Goal: Obtain resource: Download file/media

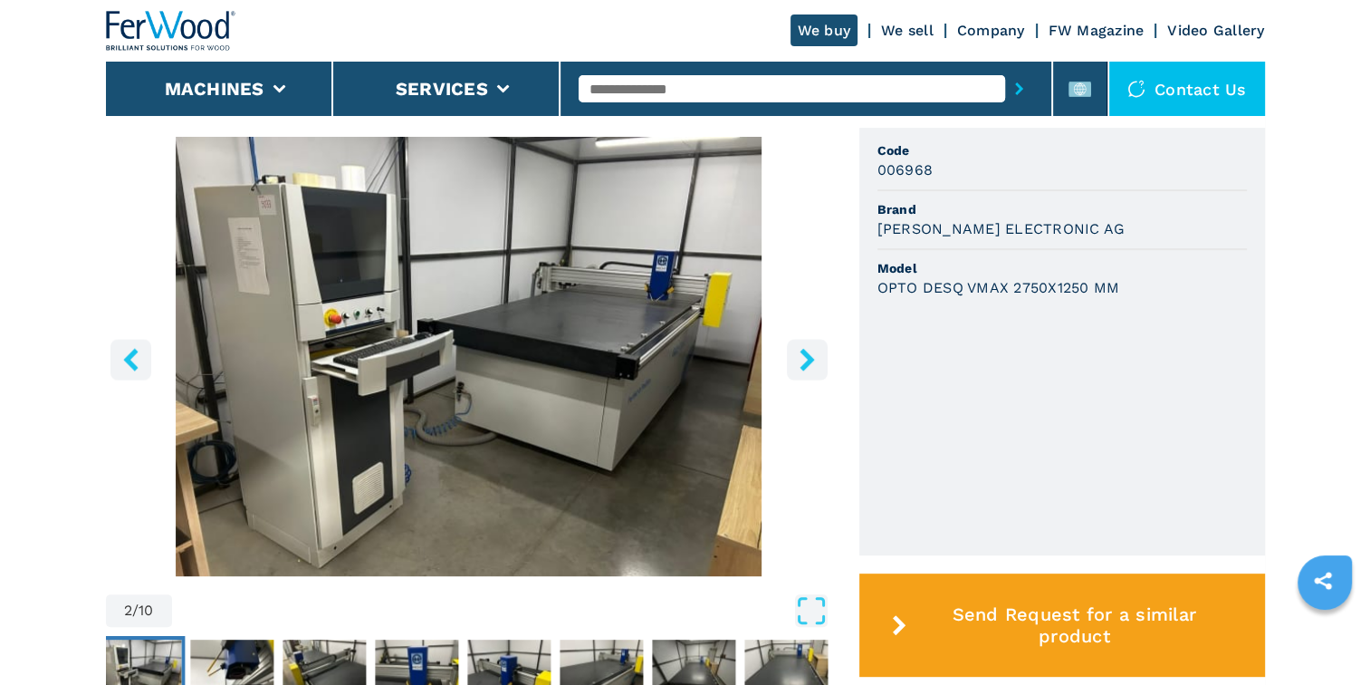
scroll to position [556, 0]
click at [789, 365] on button "right-button" at bounding box center [807, 359] width 41 height 41
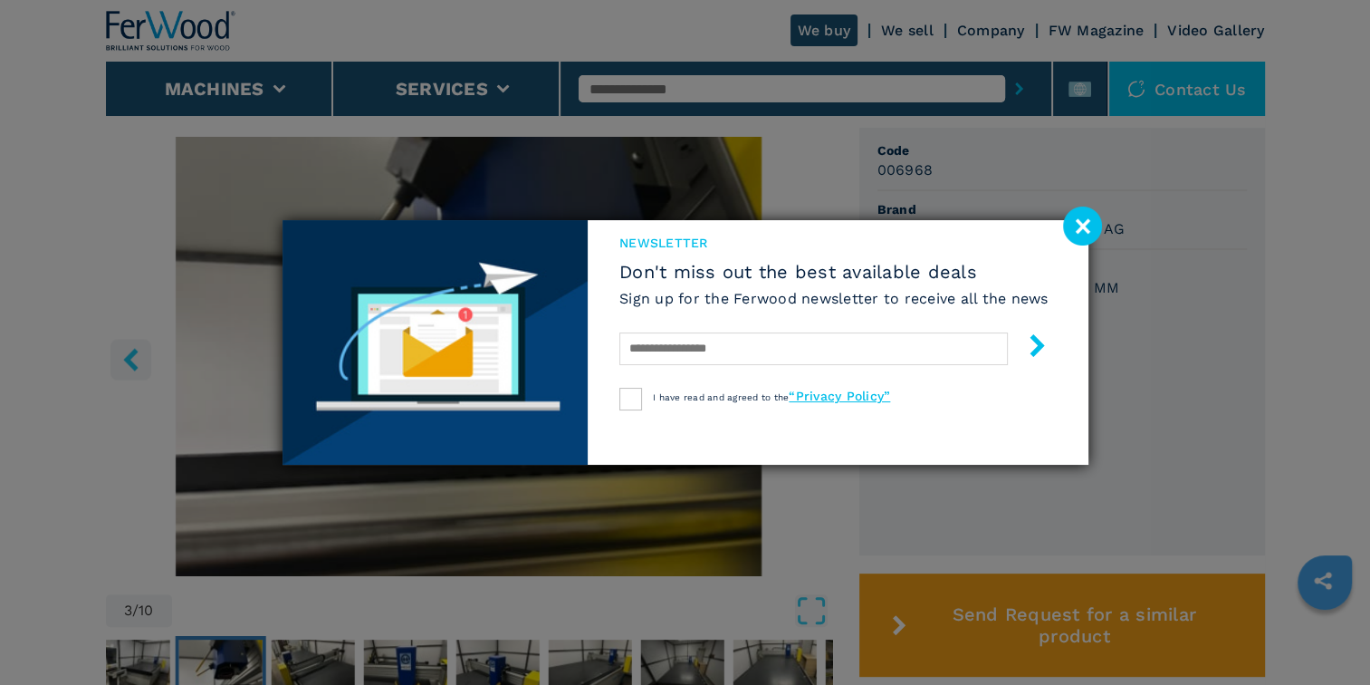
click at [1078, 232] on image at bounding box center [1082, 225] width 39 height 39
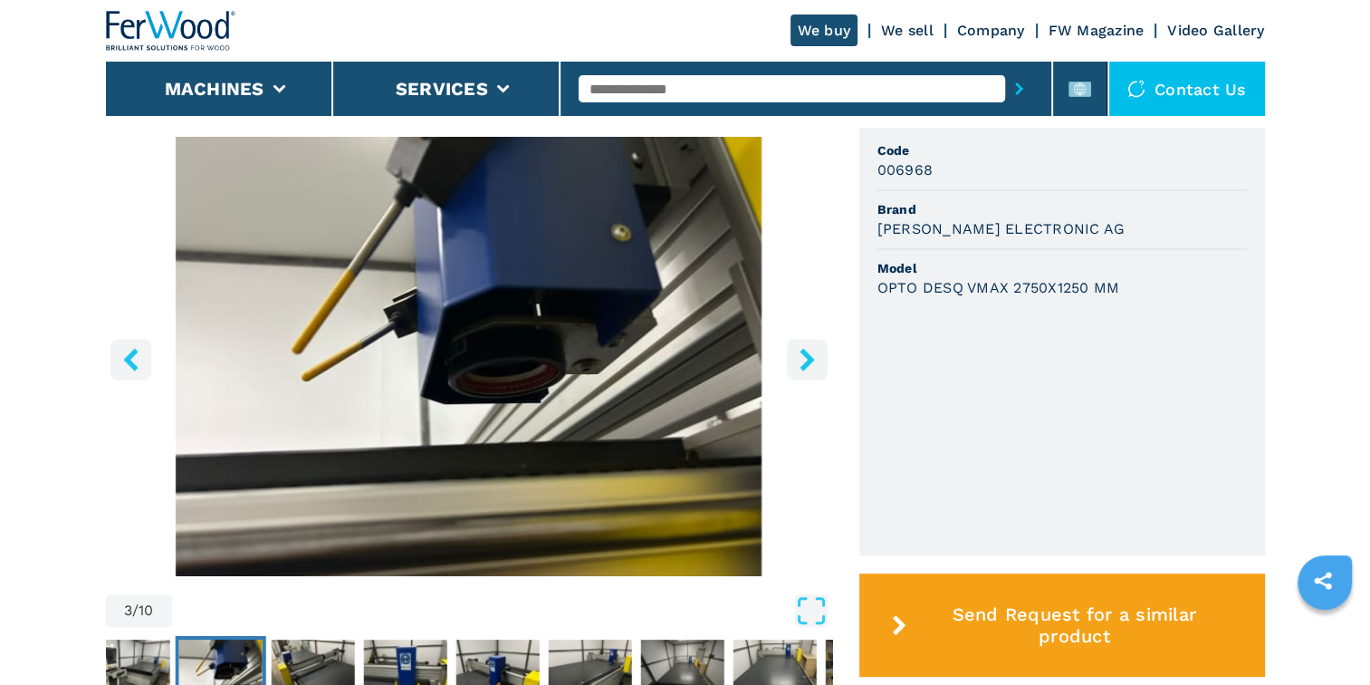
click at [832, 386] on div "3 / 10 Unit Measure ****** ******** Code 006968 Brand [PERSON_NAME] ELECTRONIC …" at bounding box center [685, 445] width 1159 height 635
click at [809, 360] on icon "right-button" at bounding box center [806, 359] width 14 height 23
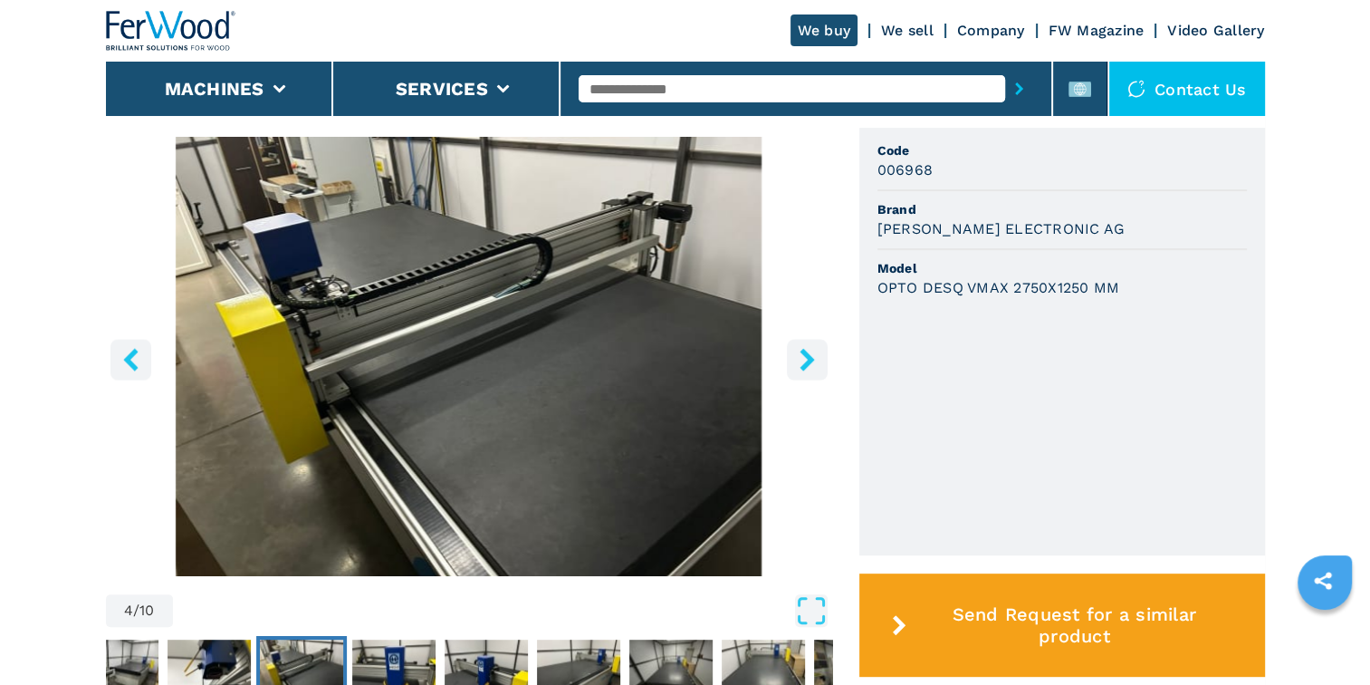
click at [809, 360] on icon "right-button" at bounding box center [806, 359] width 14 height 23
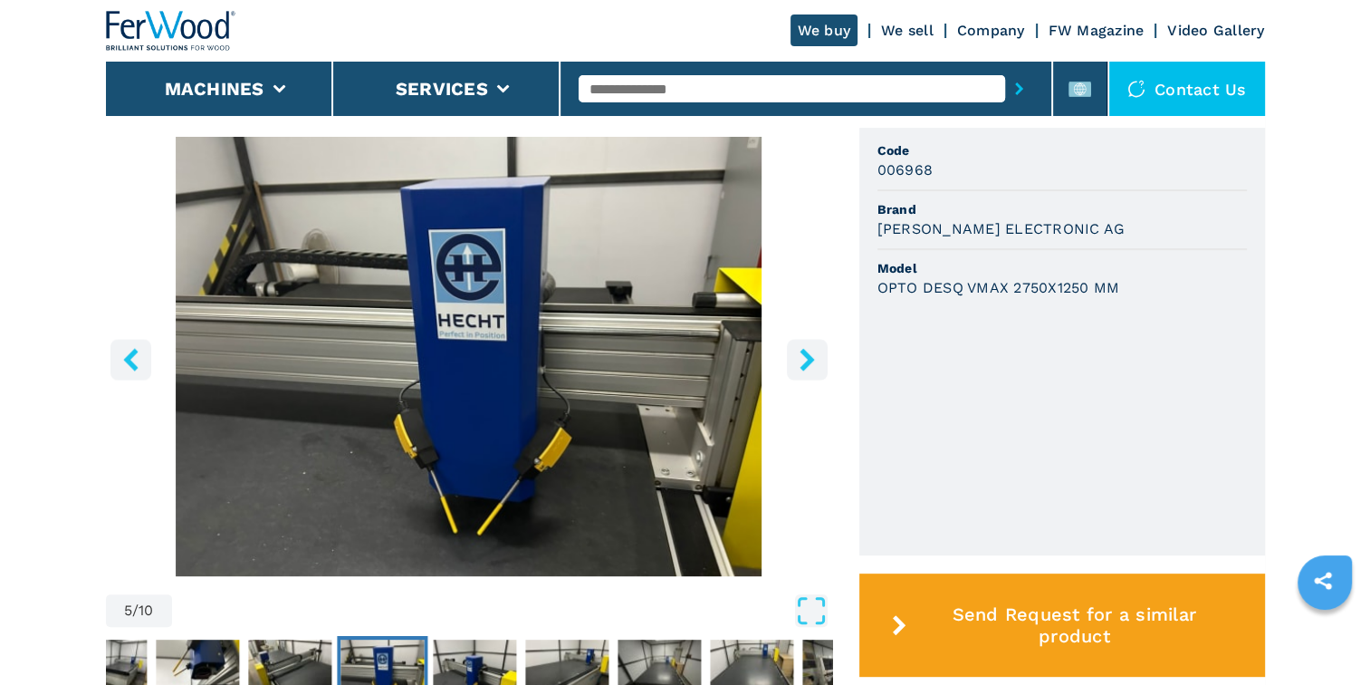
click at [809, 360] on icon "right-button" at bounding box center [806, 359] width 14 height 23
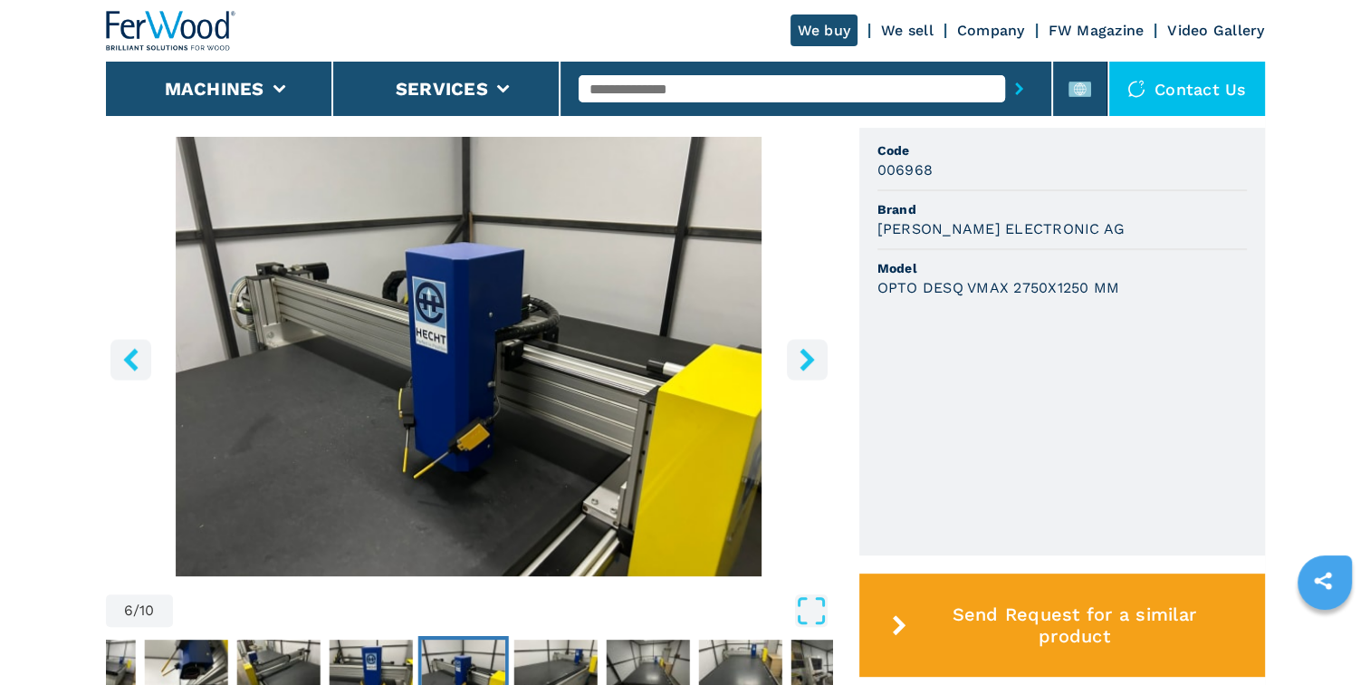
click at [809, 360] on icon "right-button" at bounding box center [806, 359] width 14 height 23
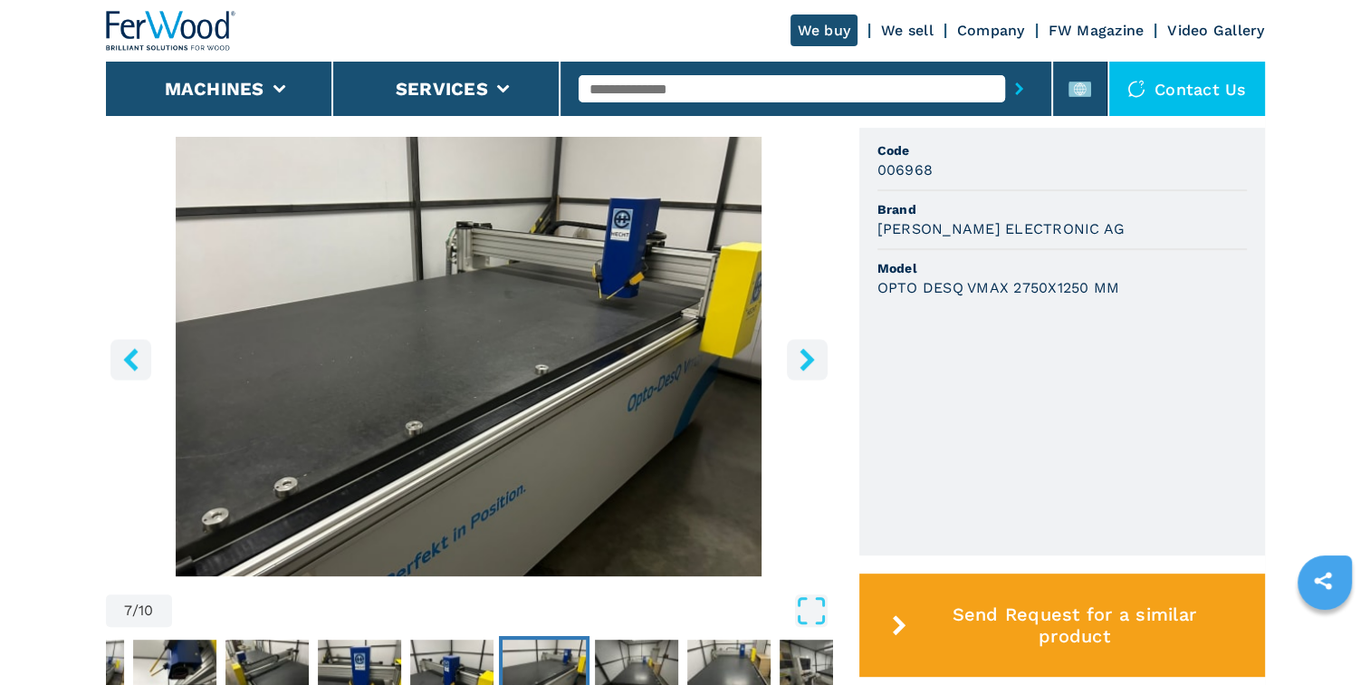
click at [809, 360] on icon "right-button" at bounding box center [806, 359] width 14 height 23
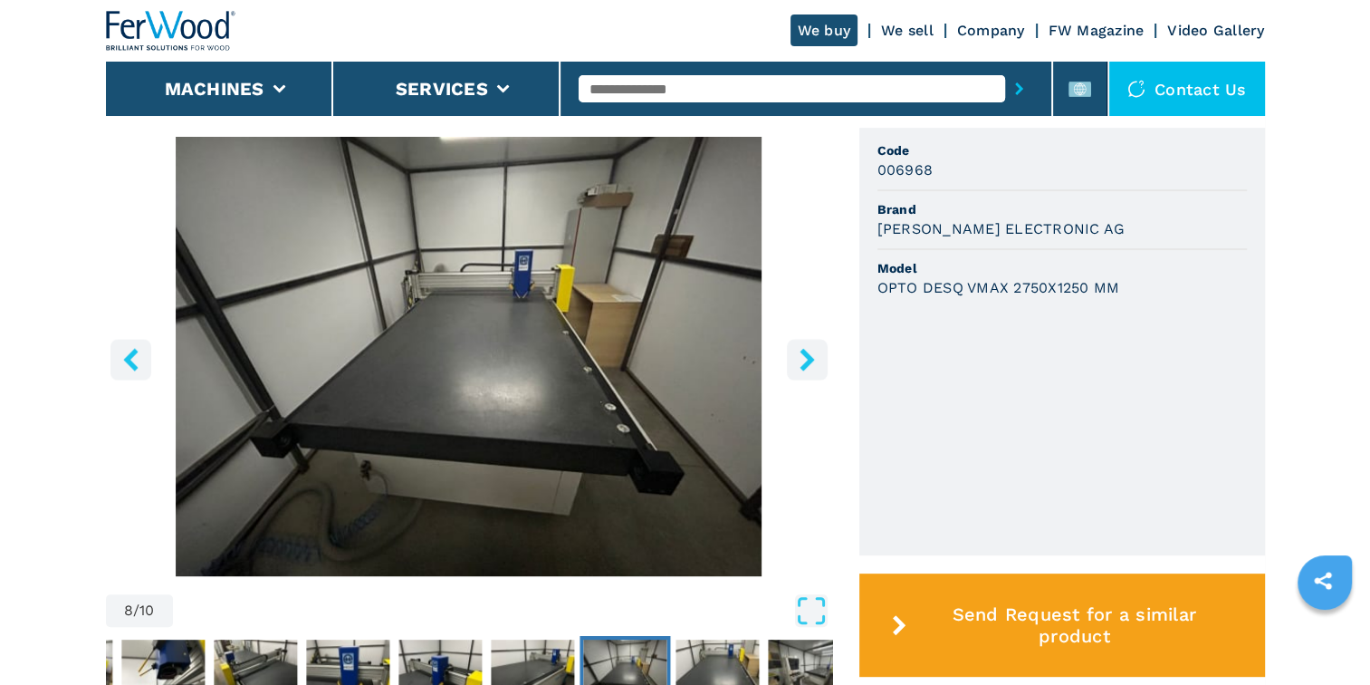
click at [809, 360] on icon "right-button" at bounding box center [806, 359] width 14 height 23
click at [813, 357] on icon "right-button" at bounding box center [807, 359] width 23 height 23
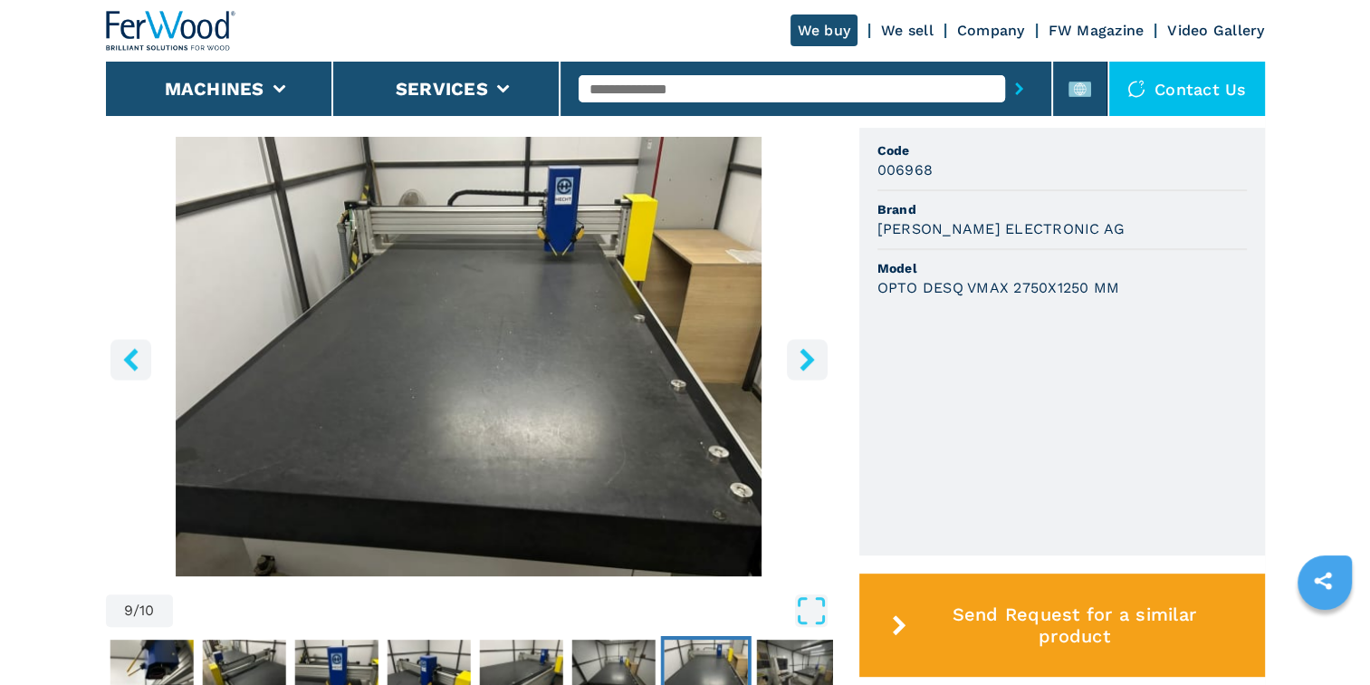
click at [813, 357] on icon "right-button" at bounding box center [807, 359] width 23 height 23
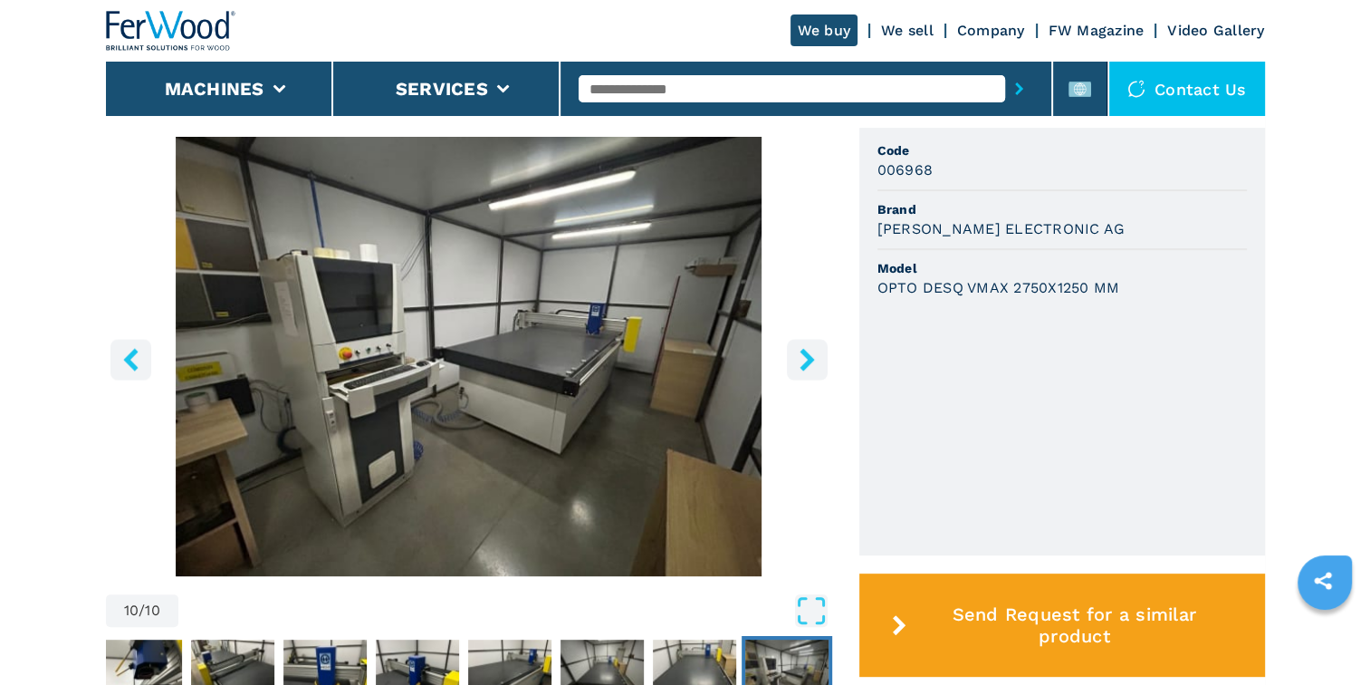
click at [813, 357] on icon "right-button" at bounding box center [807, 359] width 23 height 23
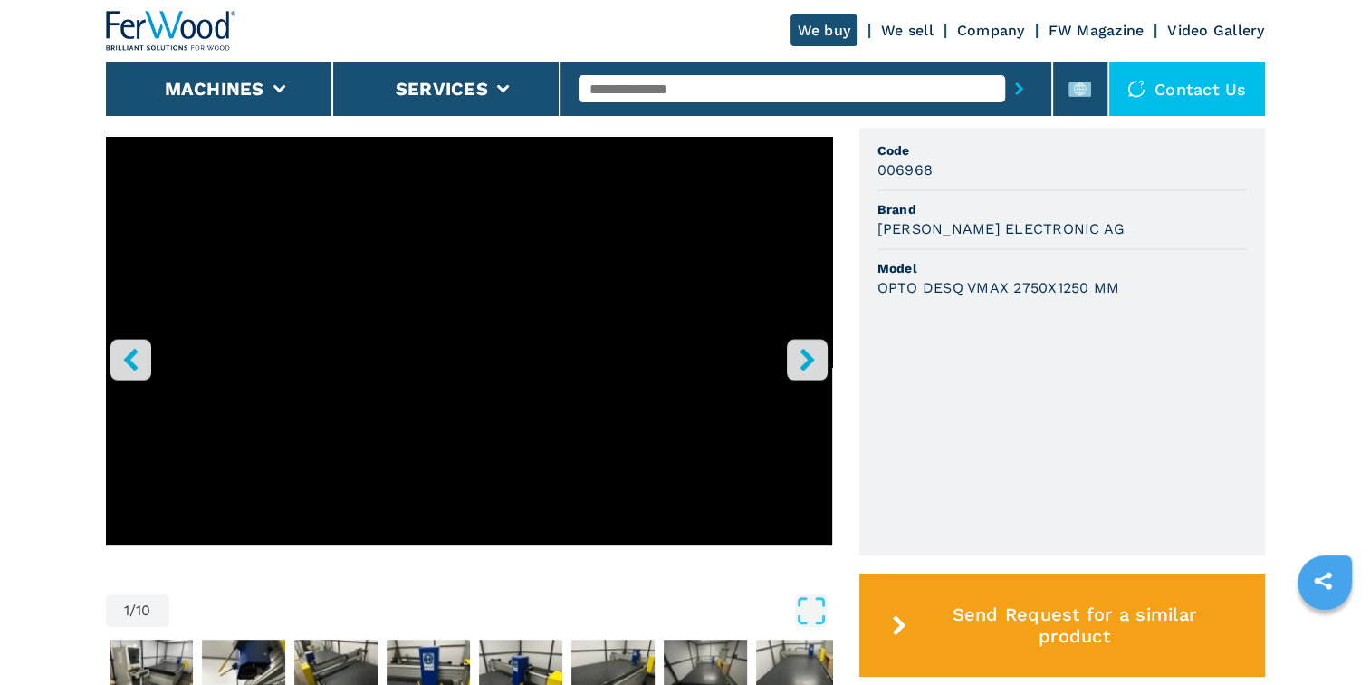
click at [813, 357] on icon "right-button" at bounding box center [807, 359] width 23 height 23
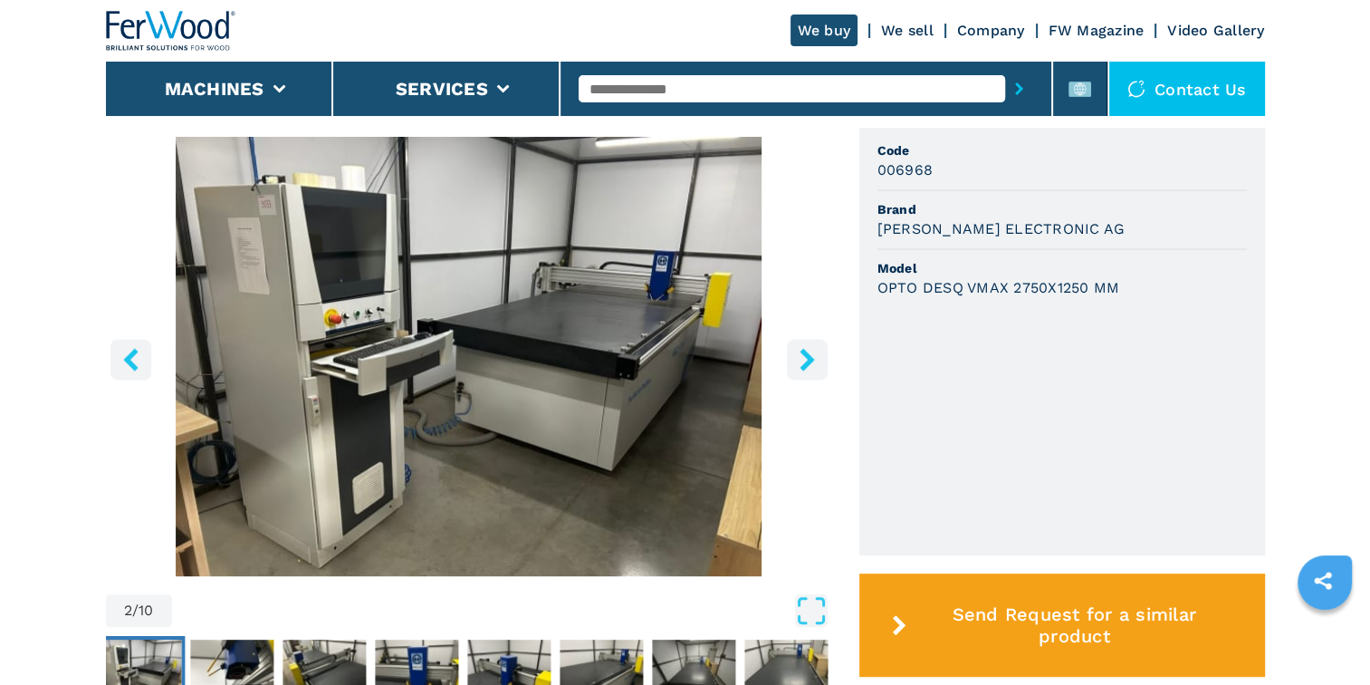
click at [813, 357] on icon "right-button" at bounding box center [807, 359] width 23 height 23
click at [809, 359] on icon "right-button" at bounding box center [806, 359] width 14 height 23
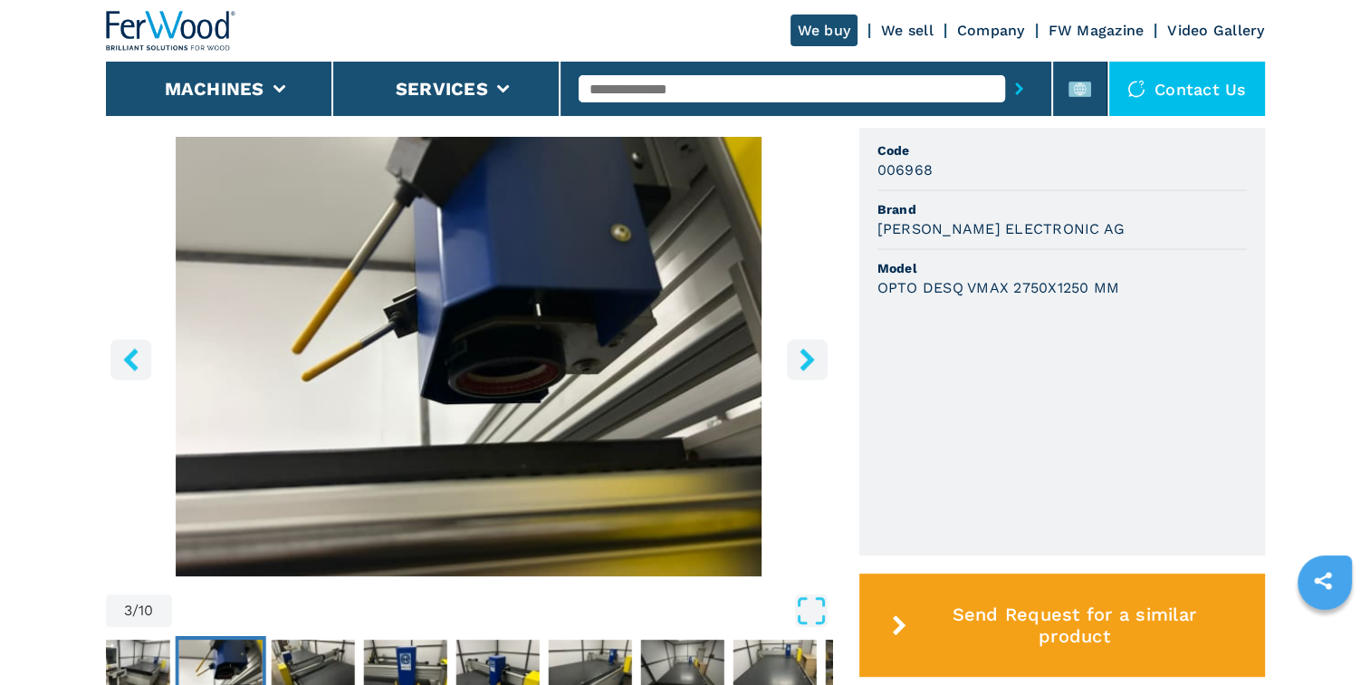
click at [809, 359] on icon "right-button" at bounding box center [806, 359] width 14 height 23
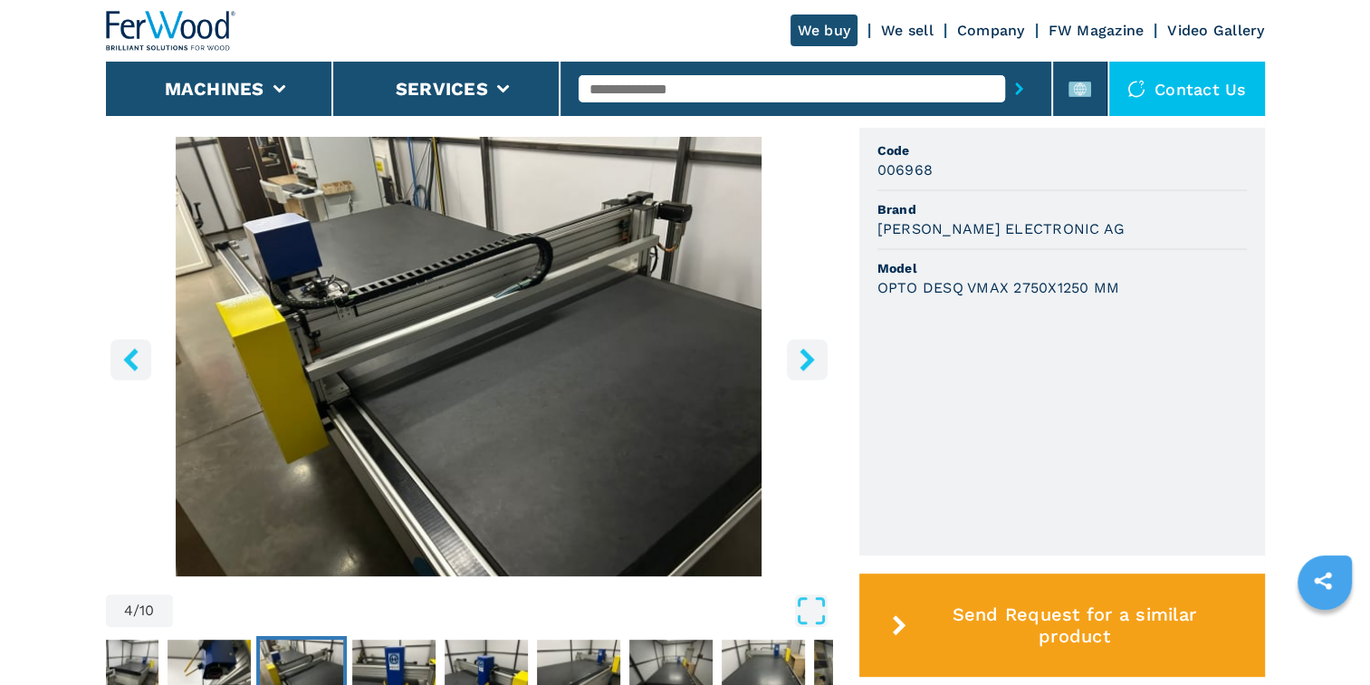
click at [810, 359] on icon "right-button" at bounding box center [806, 359] width 14 height 23
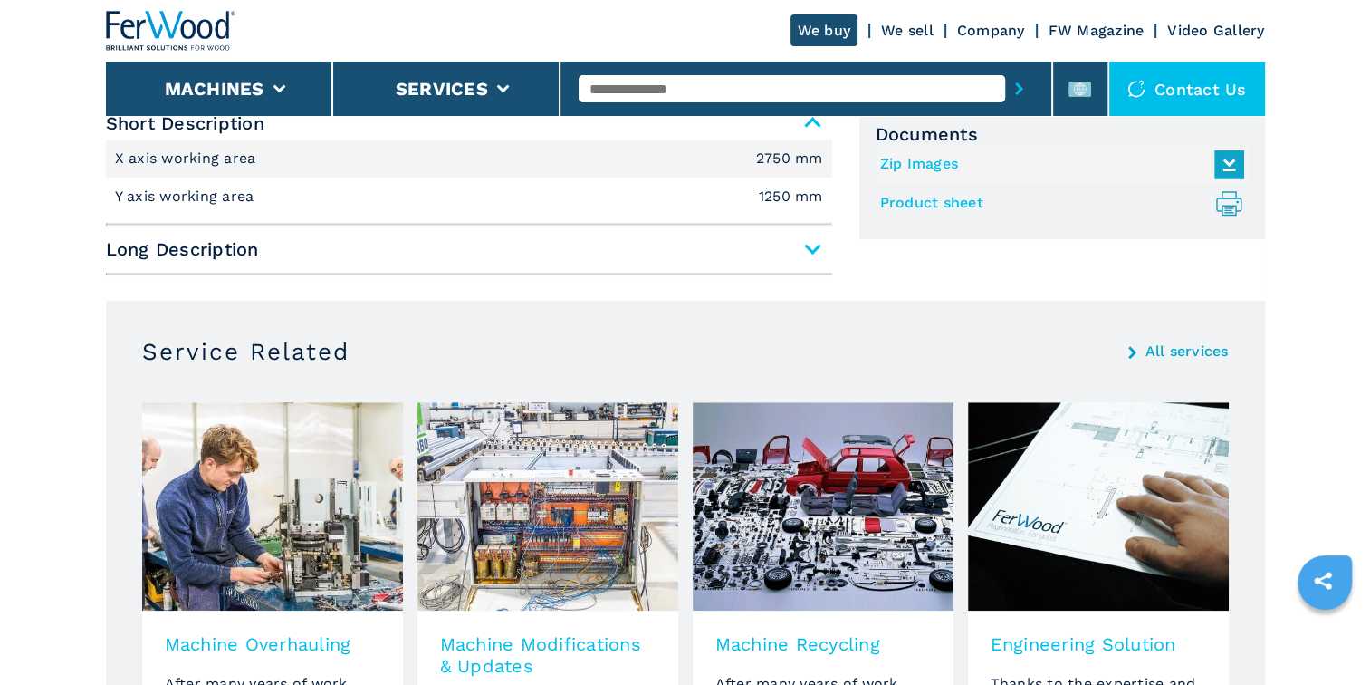
scroll to position [1009, 0]
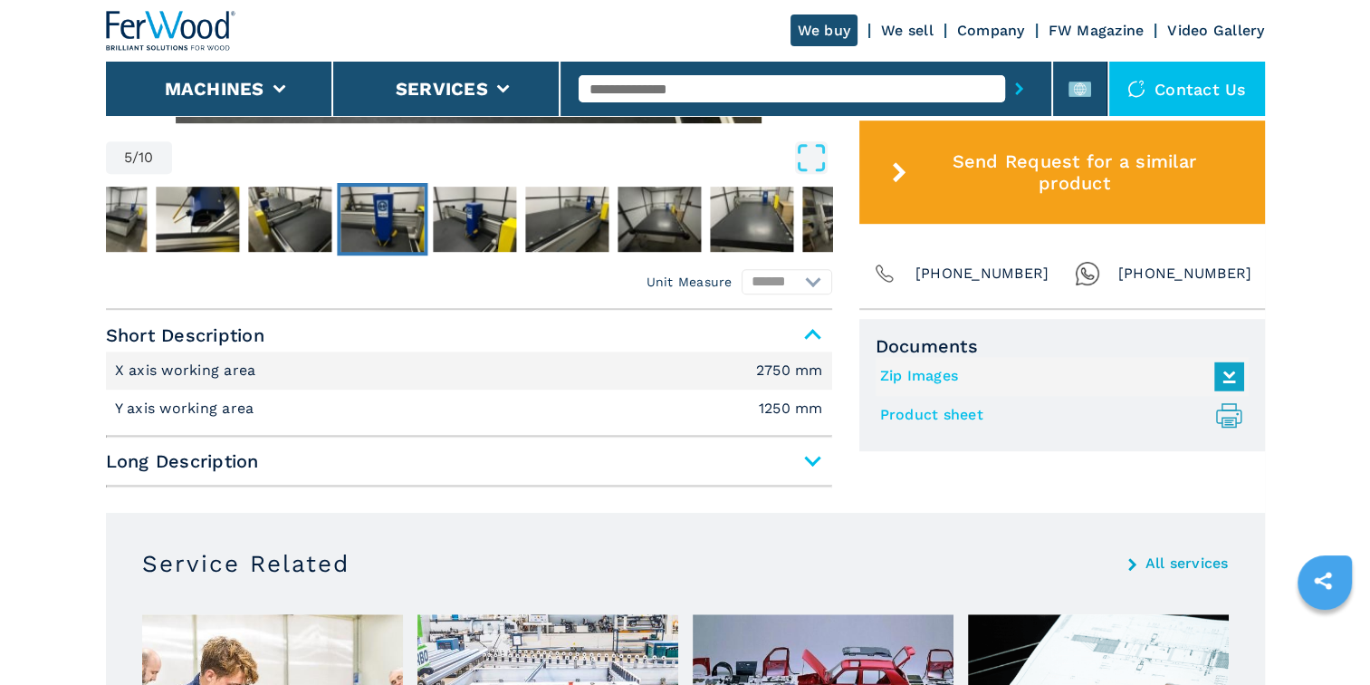
click at [750, 445] on span "Long Description" at bounding box center [469, 461] width 726 height 33
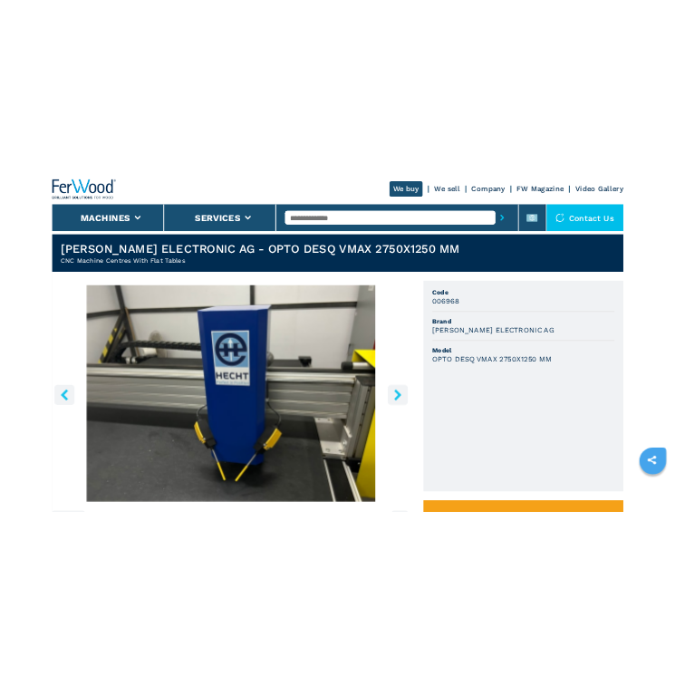
scroll to position [465, 0]
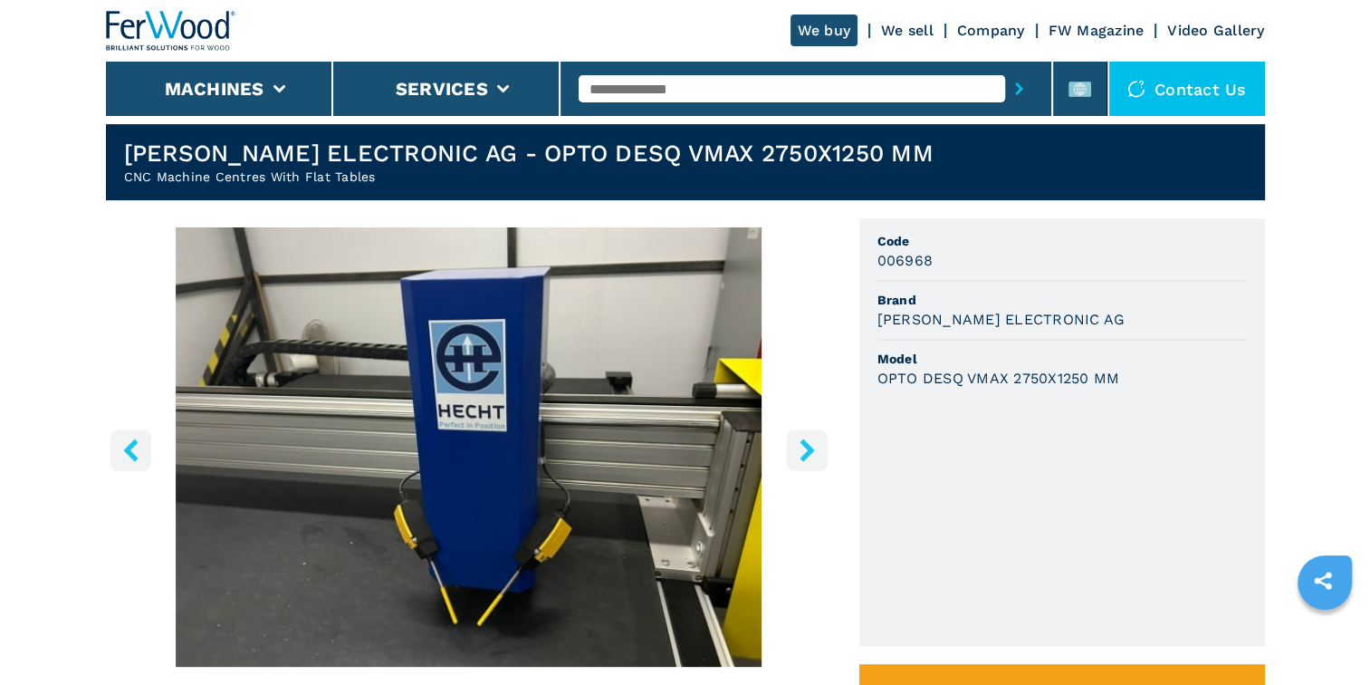
click at [811, 455] on icon "right-button" at bounding box center [807, 449] width 23 height 23
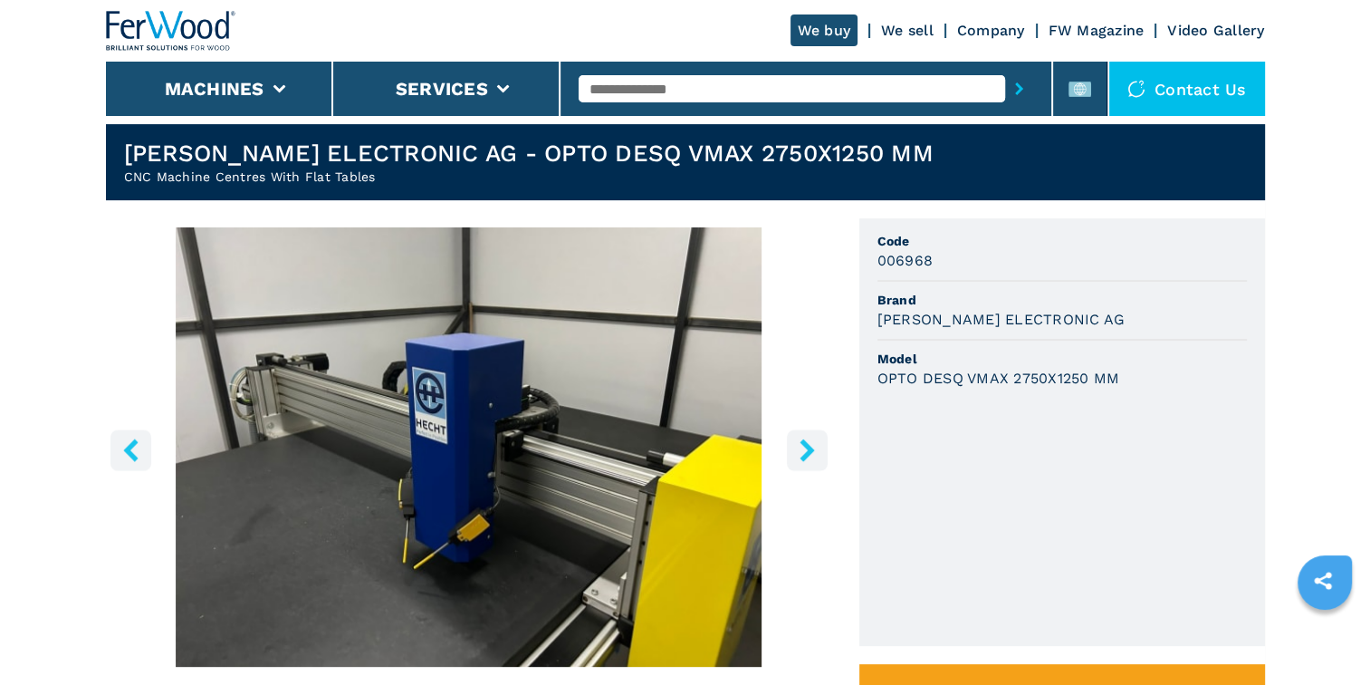
click at [811, 455] on icon "right-button" at bounding box center [807, 449] width 23 height 23
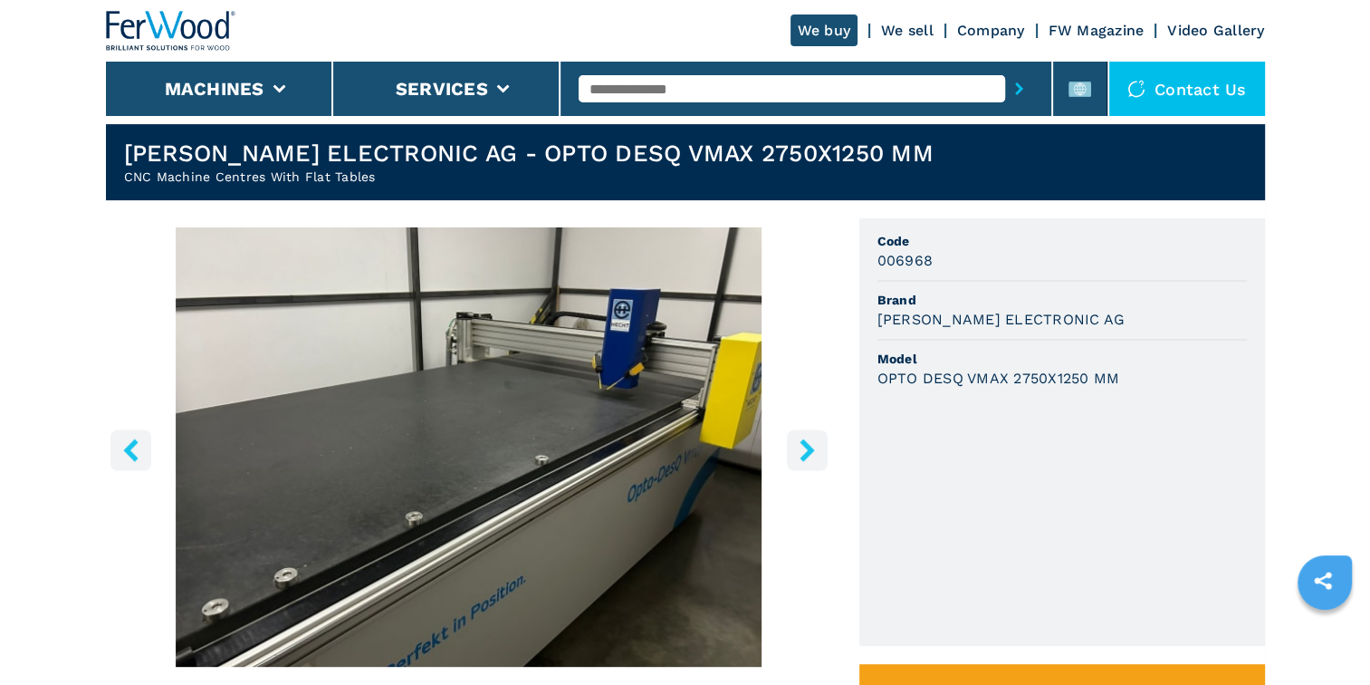
click at [811, 455] on icon "right-button" at bounding box center [807, 449] width 23 height 23
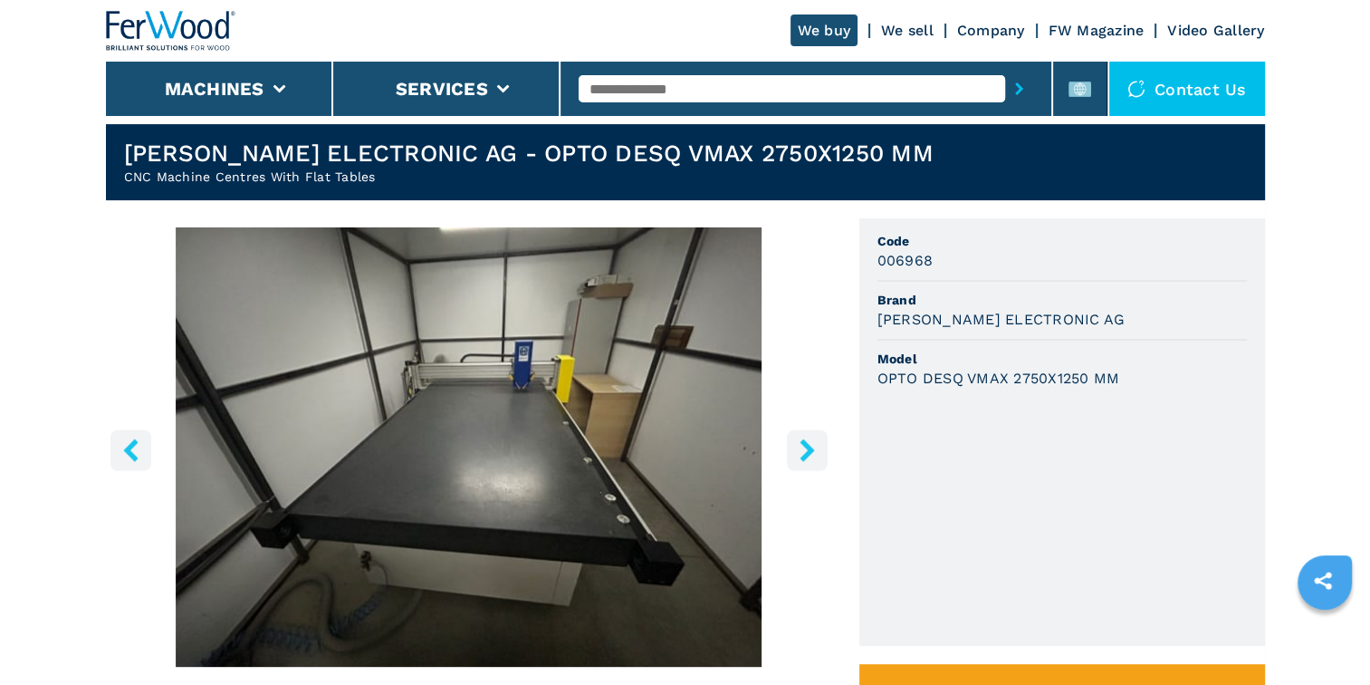
click at [811, 455] on icon "right-button" at bounding box center [807, 449] width 23 height 23
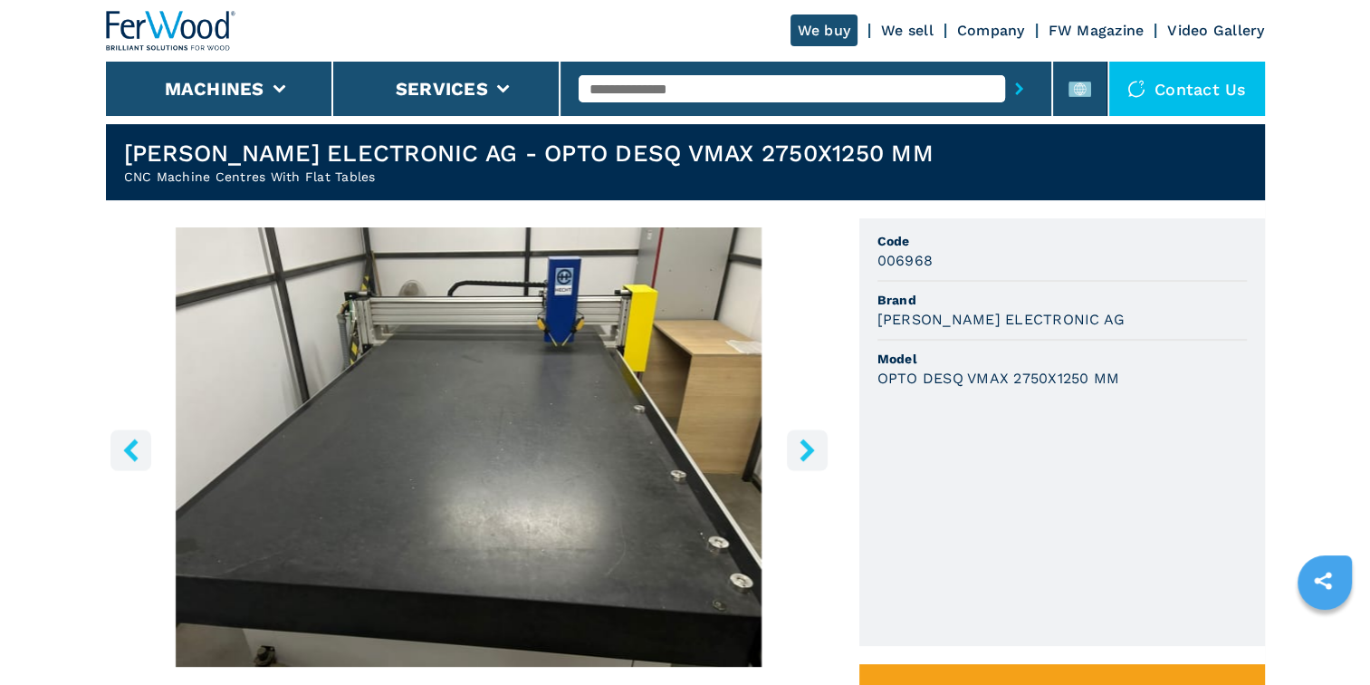
click at [808, 445] on icon "right-button" at bounding box center [806, 449] width 14 height 23
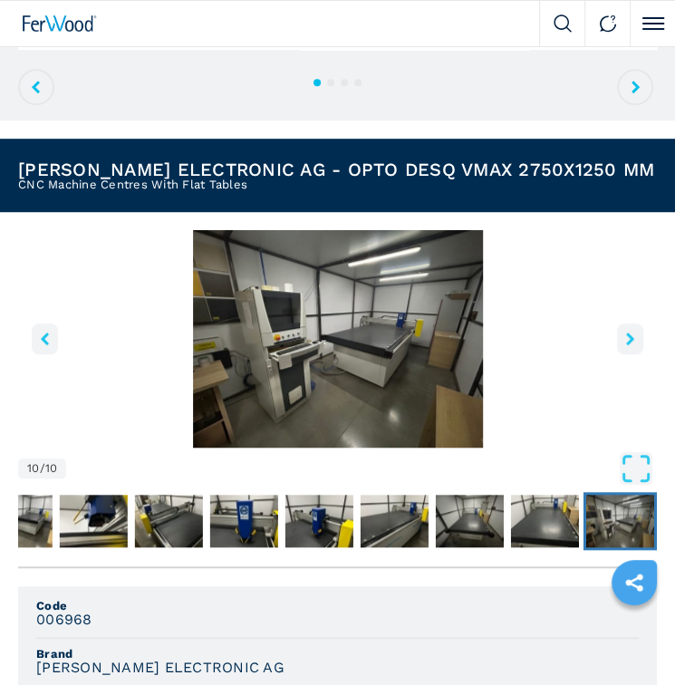
click at [233, 343] on img "Go to Slide 10" at bounding box center [337, 338] width 638 height 217
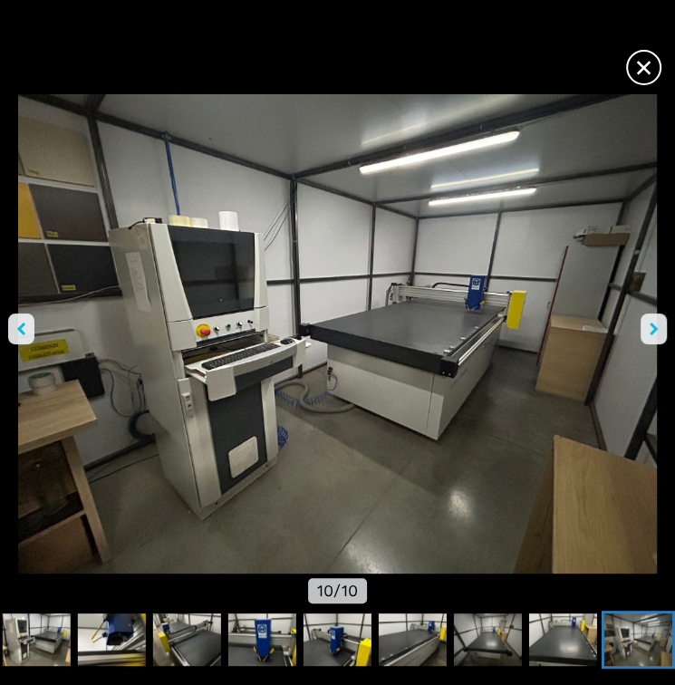
scroll to position [0, 0]
click at [650, 62] on span "×" at bounding box center [643, 64] width 32 height 32
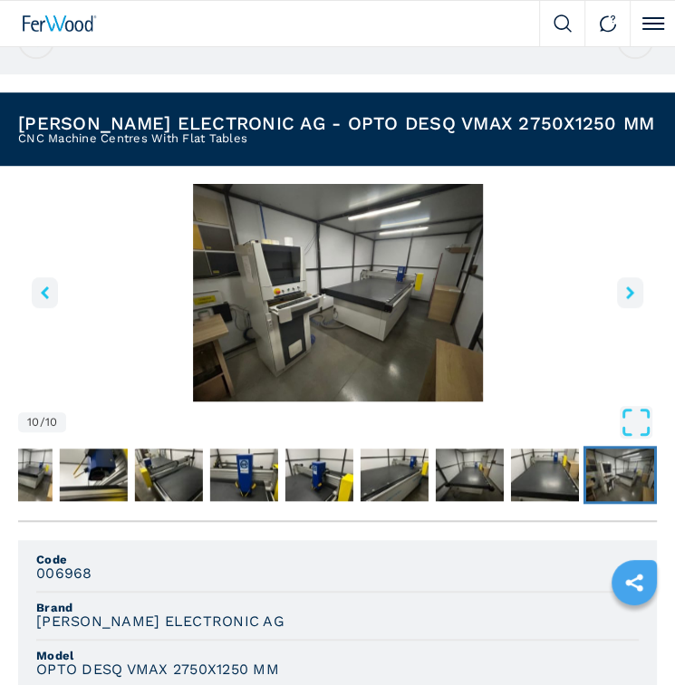
scroll to position [543, 0]
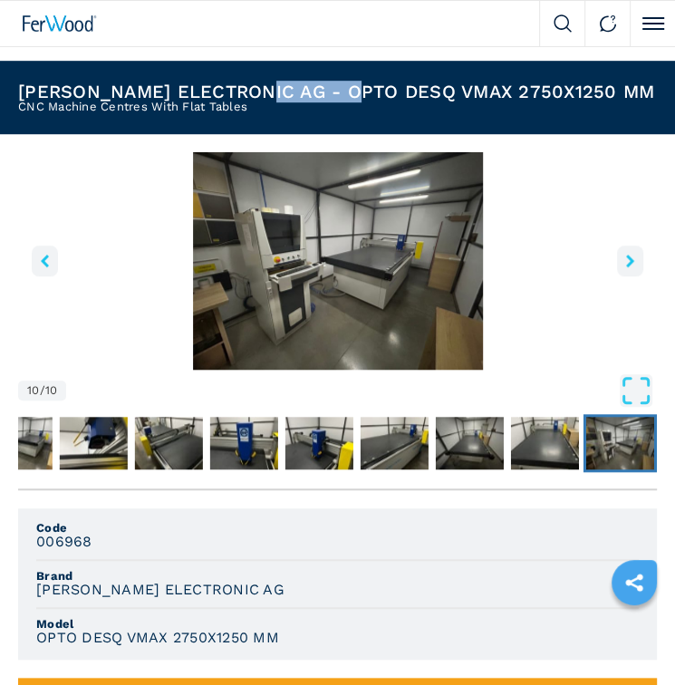
drag, startPoint x: 260, startPoint y: 96, endPoint x: 358, endPoint y: 101, distance: 97.9
click at [358, 101] on h1 "[PERSON_NAME] ELECTRONIC AG - OPTO DESQ VMAX 2750X1250 MM" at bounding box center [336, 91] width 636 height 18
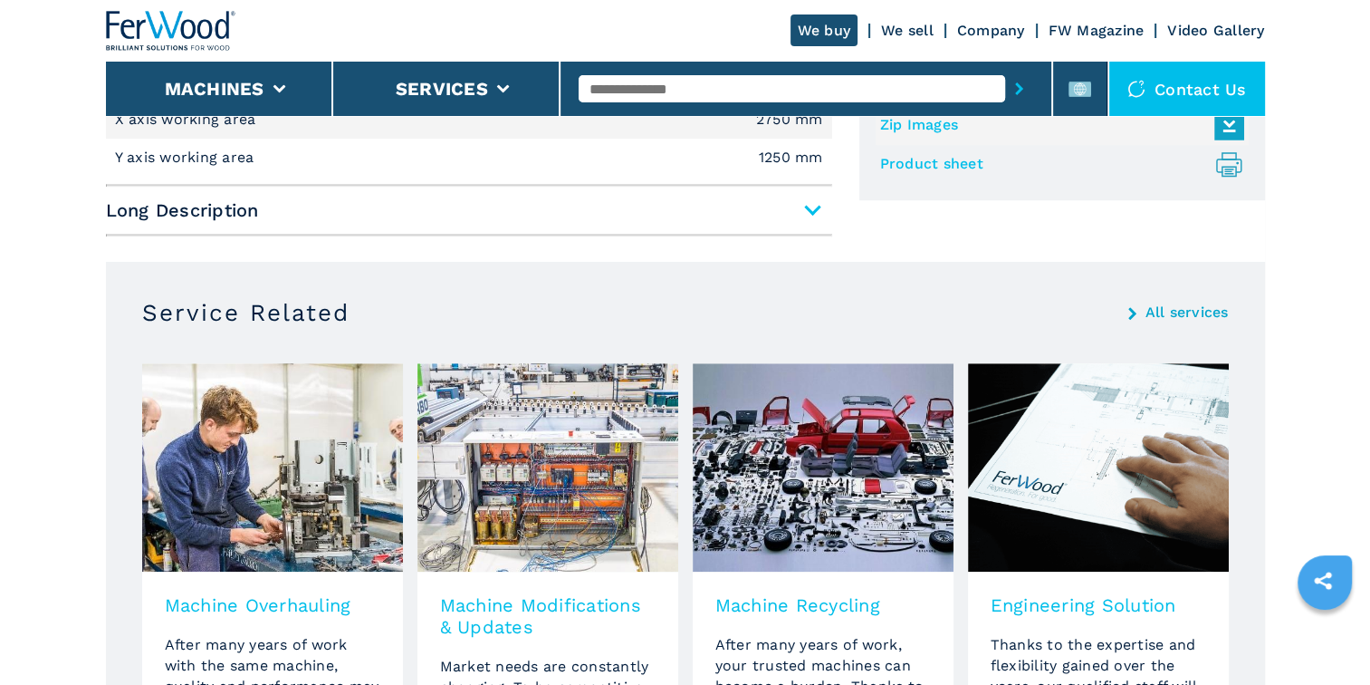
scroll to position [1268, 0]
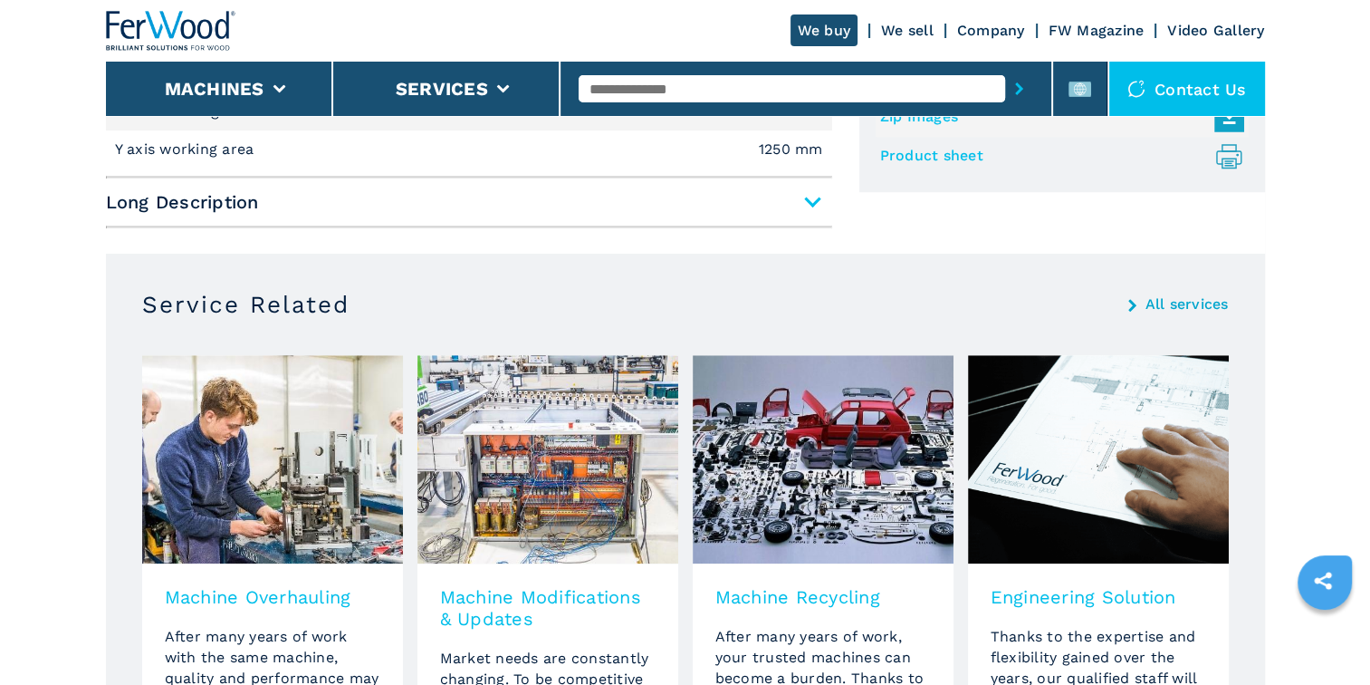
drag, startPoint x: 296, startPoint y: 172, endPoint x: 264, endPoint y: 195, distance: 38.9
click at [296, 172] on div "Short Description X axis working area 2750 mm Y axis working area 1250 mm Long …" at bounding box center [469, 144] width 726 height 169
click at [228, 226] on hr at bounding box center [469, 226] width 726 height 3
click at [221, 201] on span "Long Description" at bounding box center [469, 202] width 726 height 33
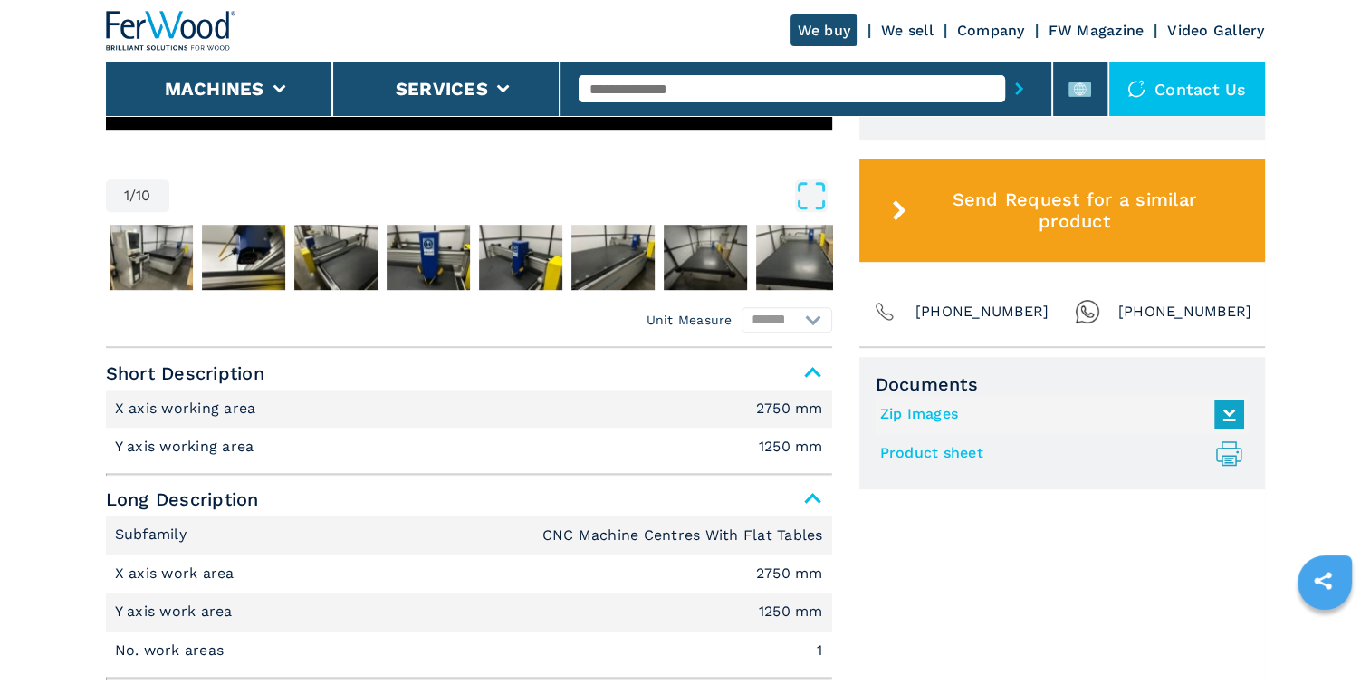
scroll to position [945, 0]
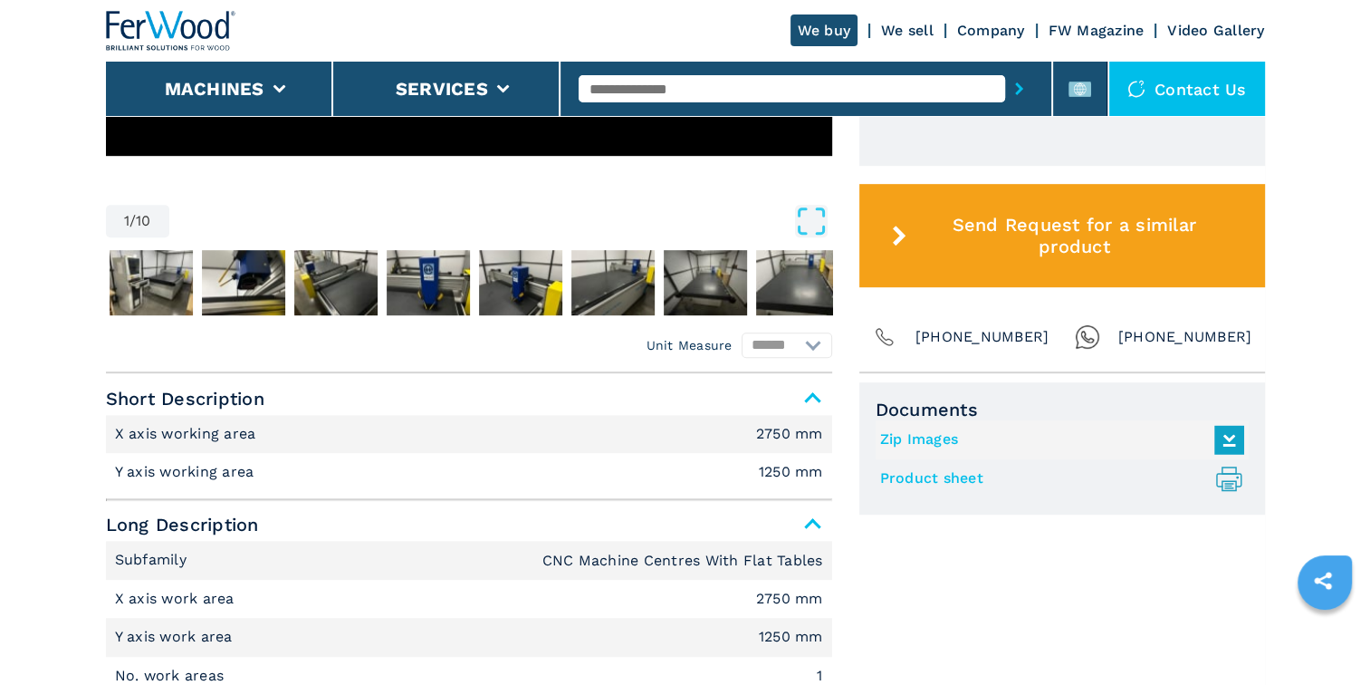
click at [943, 475] on link "Product sheet .prefix__st0{stroke-linecap:round;stroke-linejoin:round}.prefix__…" at bounding box center [1057, 479] width 355 height 30
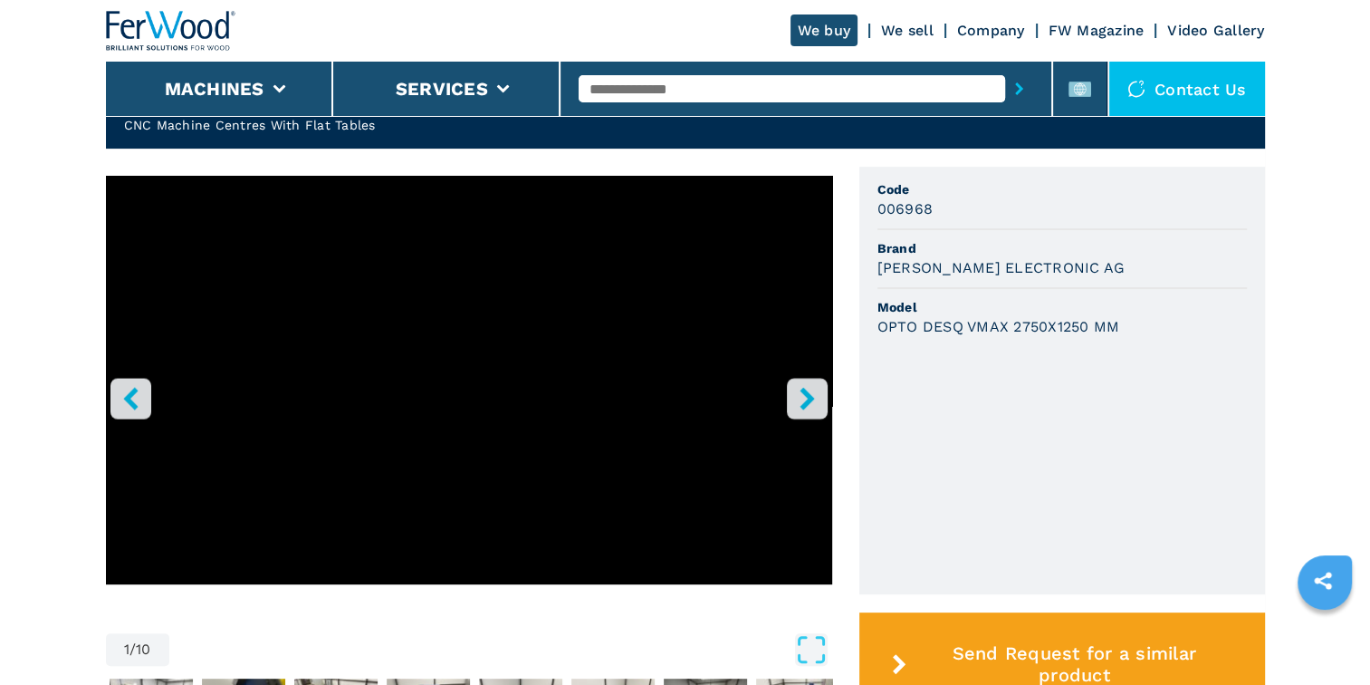
scroll to position [583, 0]
